Goal: Navigation & Orientation: Find specific page/section

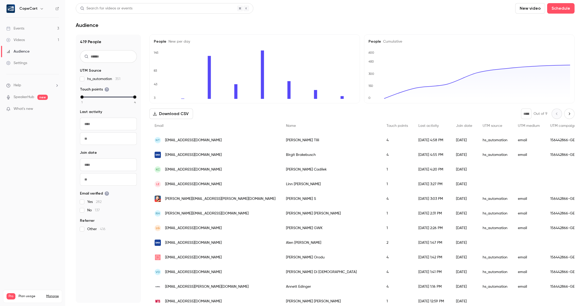
scroll to position [0, 0]
click at [38, 28] on link "Events 3" at bounding box center [32, 28] width 65 height 11
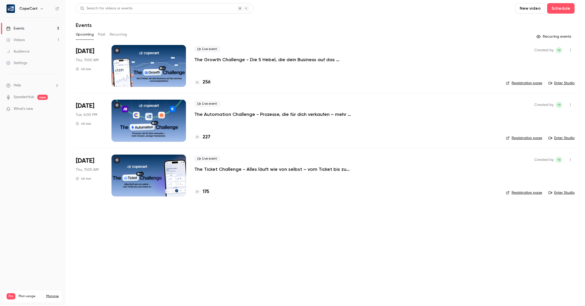
click at [568, 83] on link "Enter Studio" at bounding box center [562, 82] width 26 height 5
